Goal: Navigation & Orientation: Understand site structure

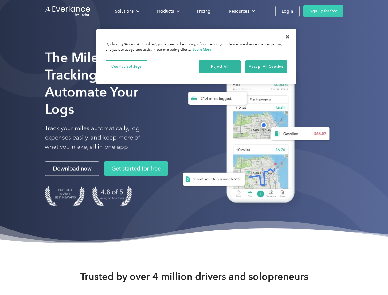
click at [127, 11] on div "Solutions" at bounding box center [124, 11] width 19 height 8
click at [168, 11] on div "Products" at bounding box center [165, 11] width 17 height 8
click at [241, 11] on div "Resources" at bounding box center [239, 11] width 20 height 8
click at [126, 66] on button "Cookies Settings" at bounding box center [127, 66] width 42 height 13
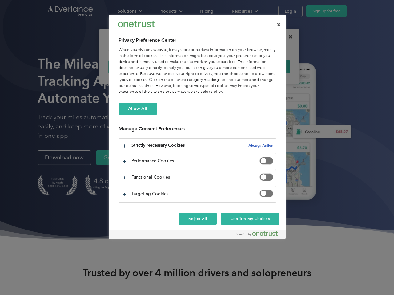
click at [220, 66] on div "When you visit any website, it may store or retrieve information on your browse…" at bounding box center [196, 71] width 157 height 48
click at [266, 66] on div "When you visit any website, it may store or retrieve information on your browse…" at bounding box center [196, 71] width 157 height 48
click at [288, 37] on div at bounding box center [197, 147] width 394 height 295
